Goal: Check status: Check status

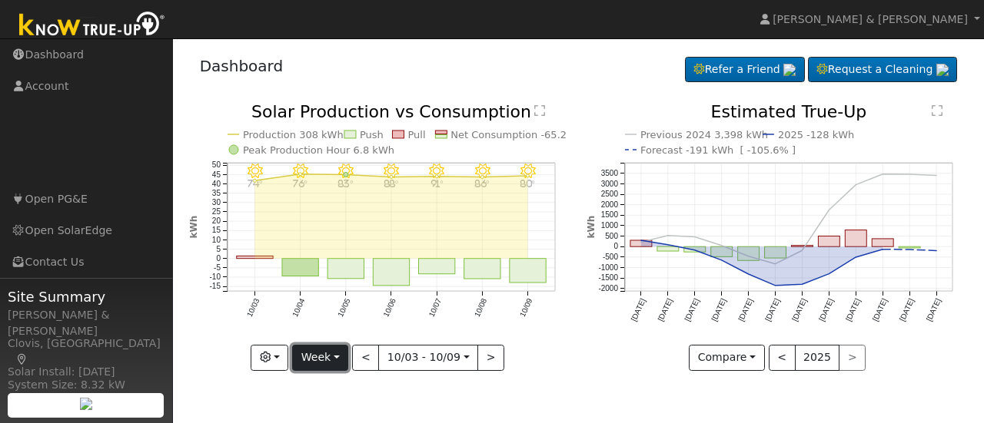
click at [347, 356] on button "Week" at bounding box center [320, 358] width 56 height 26
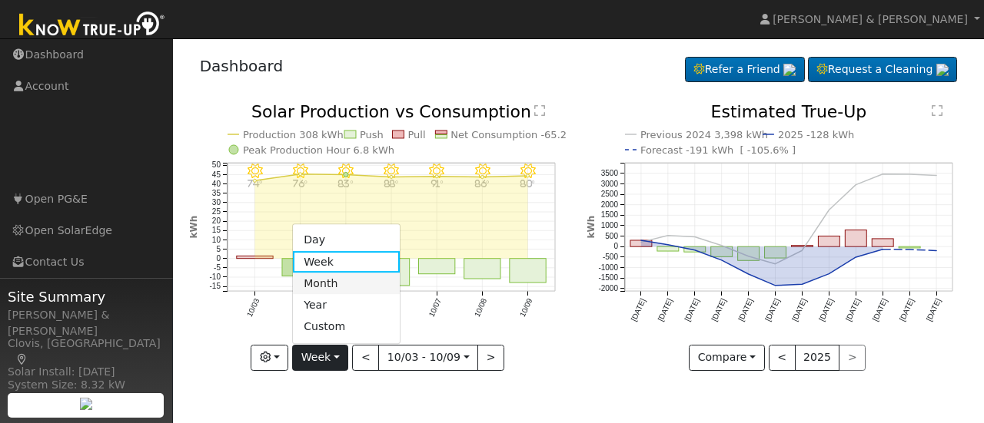
click at [324, 285] on link "Month" at bounding box center [346, 284] width 107 height 22
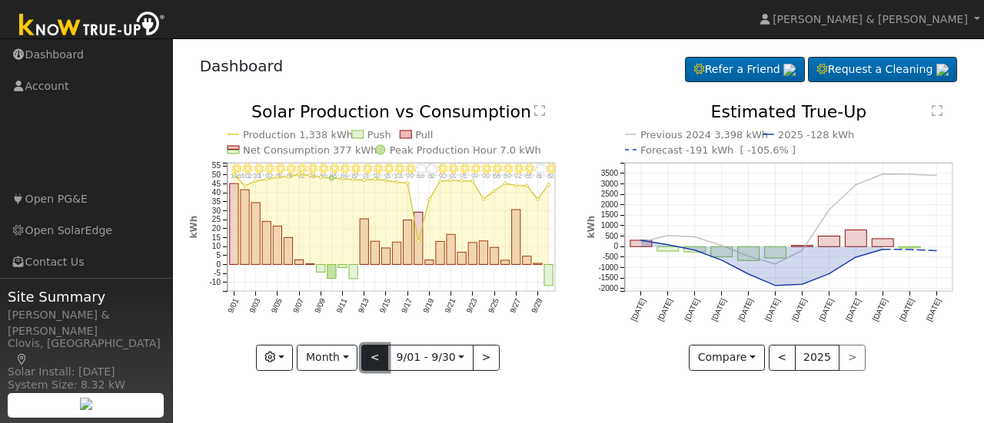
click at [384, 354] on button "<" at bounding box center [374, 358] width 27 height 26
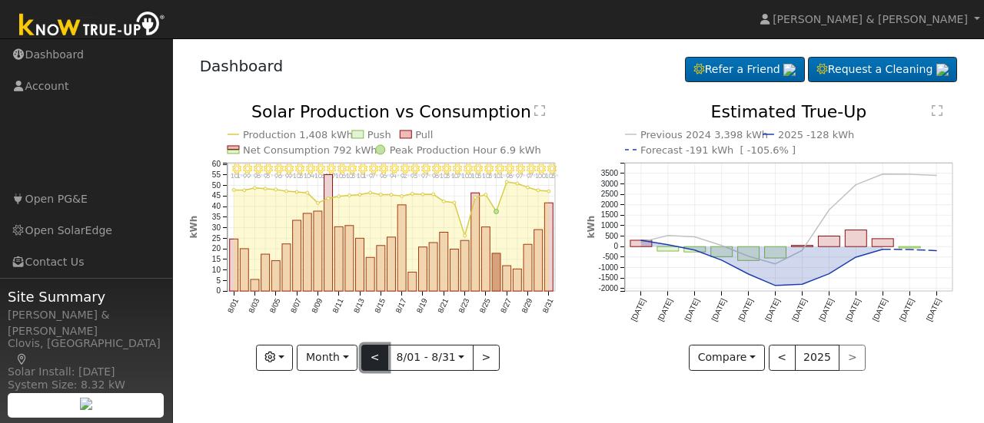
click at [384, 354] on button "<" at bounding box center [374, 358] width 27 height 26
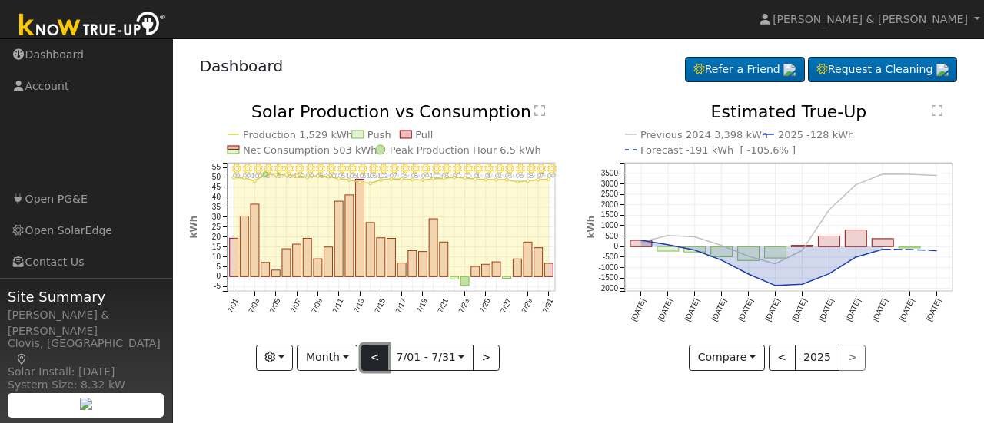
click at [384, 354] on button "<" at bounding box center [374, 358] width 27 height 26
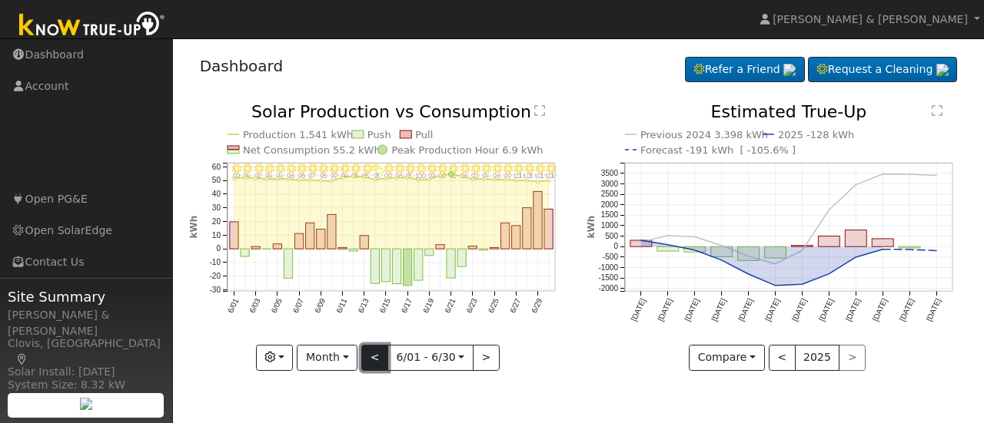
click at [384, 354] on button "<" at bounding box center [374, 358] width 27 height 26
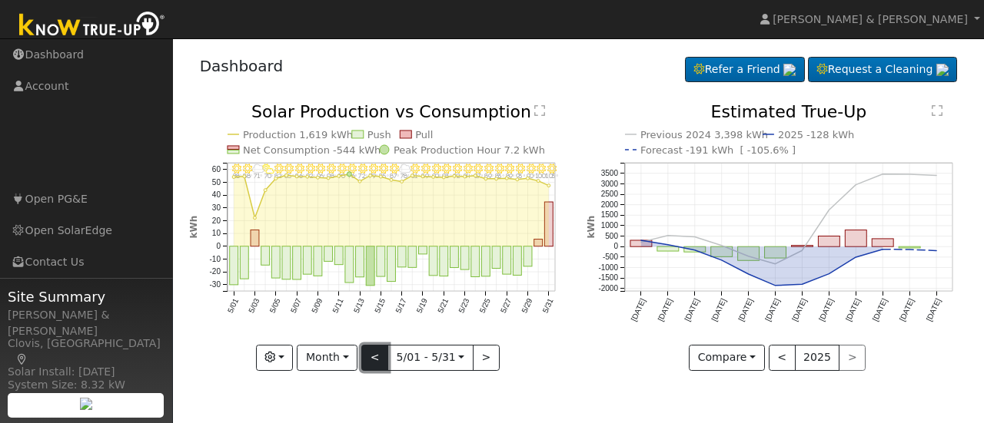
click at [384, 354] on button "<" at bounding box center [374, 358] width 27 height 26
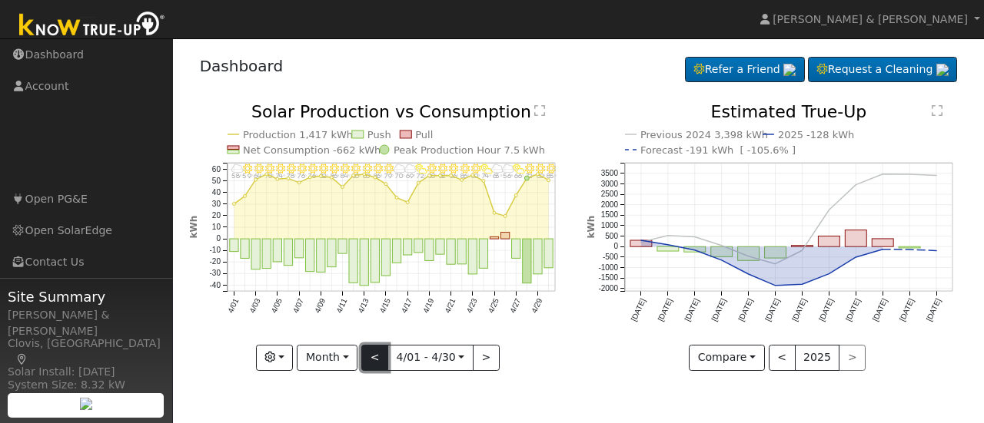
click at [384, 354] on button "<" at bounding box center [374, 358] width 27 height 26
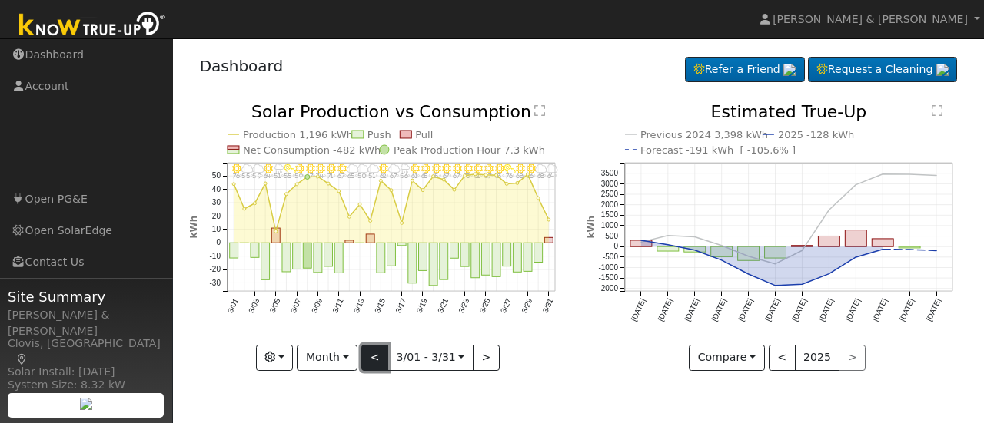
click at [384, 354] on button "<" at bounding box center [374, 358] width 27 height 26
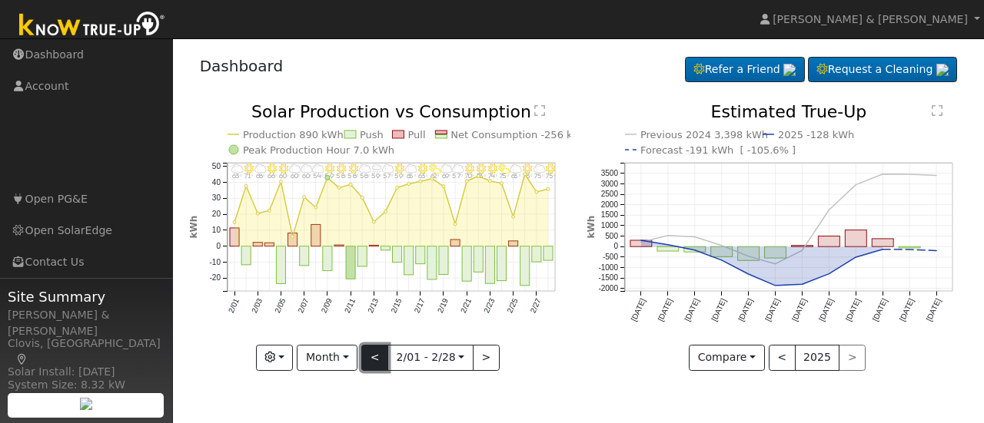
click at [384, 354] on button "<" at bounding box center [374, 358] width 27 height 26
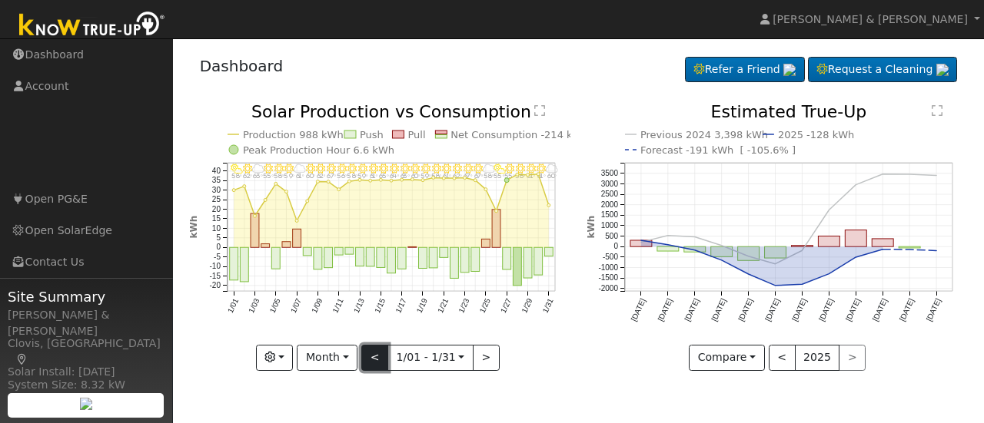
click at [384, 354] on button "<" at bounding box center [374, 358] width 27 height 26
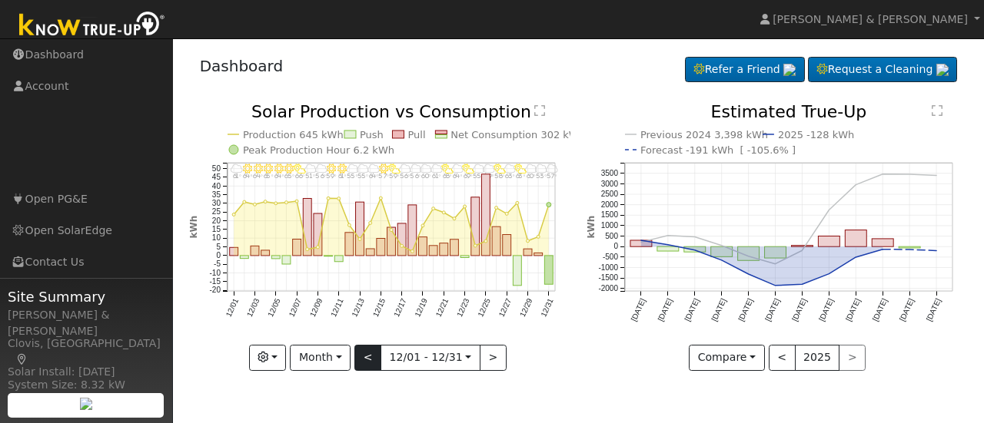
click at [384, 354] on input "[DATE]" at bounding box center [430, 358] width 98 height 25
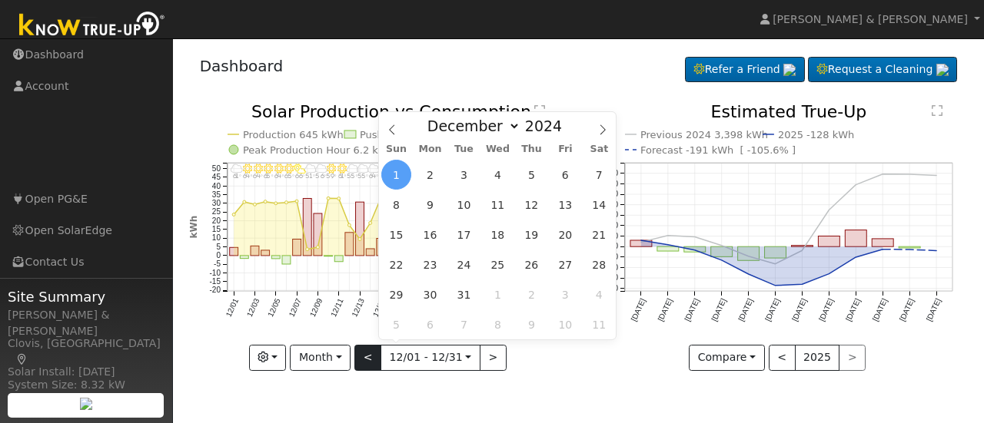
click at [384, 354] on input "[DATE]" at bounding box center [430, 358] width 98 height 25
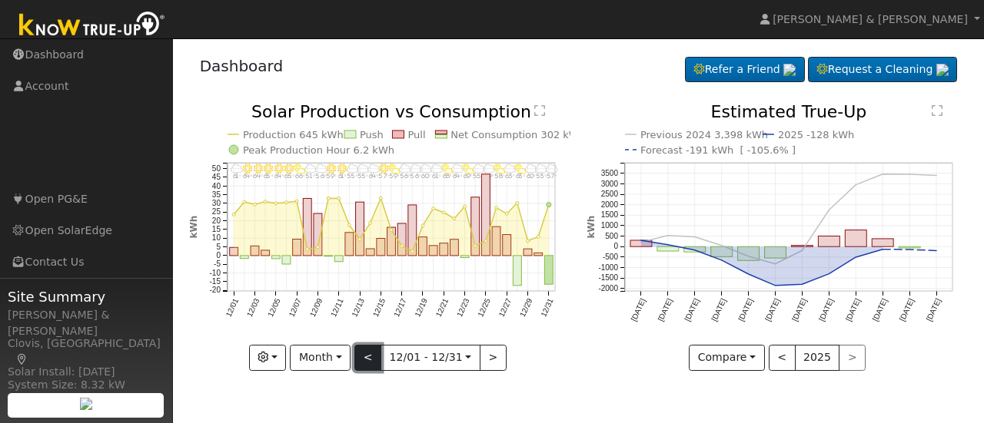
click at [373, 356] on button "<" at bounding box center [367, 358] width 27 height 26
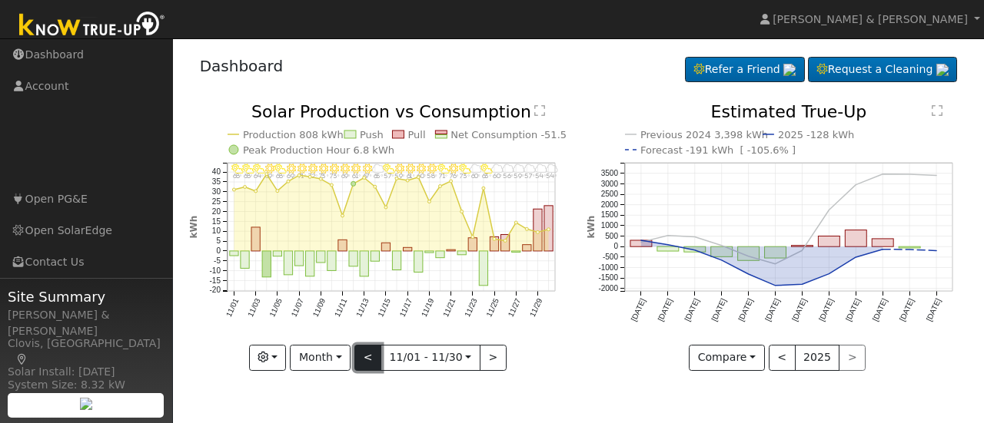
click at [373, 356] on button "<" at bounding box center [367, 358] width 27 height 26
type input "[DATE]"
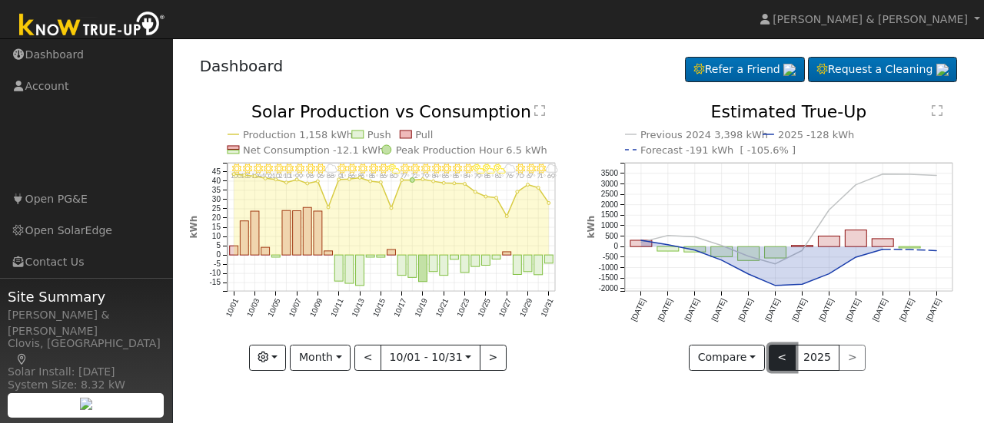
click at [782, 360] on button "<" at bounding box center [782, 358] width 27 height 26
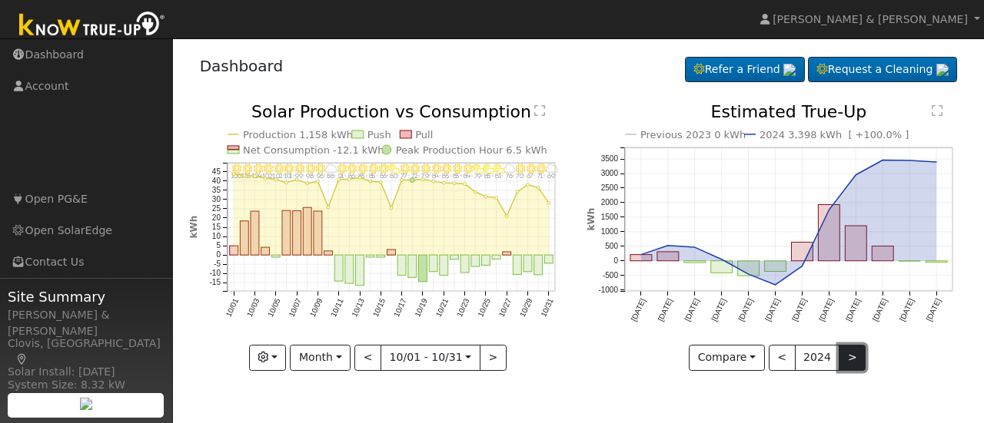
click at [840, 353] on button ">" at bounding box center [851, 358] width 27 height 26
